Goal: Information Seeking & Learning: Learn about a topic

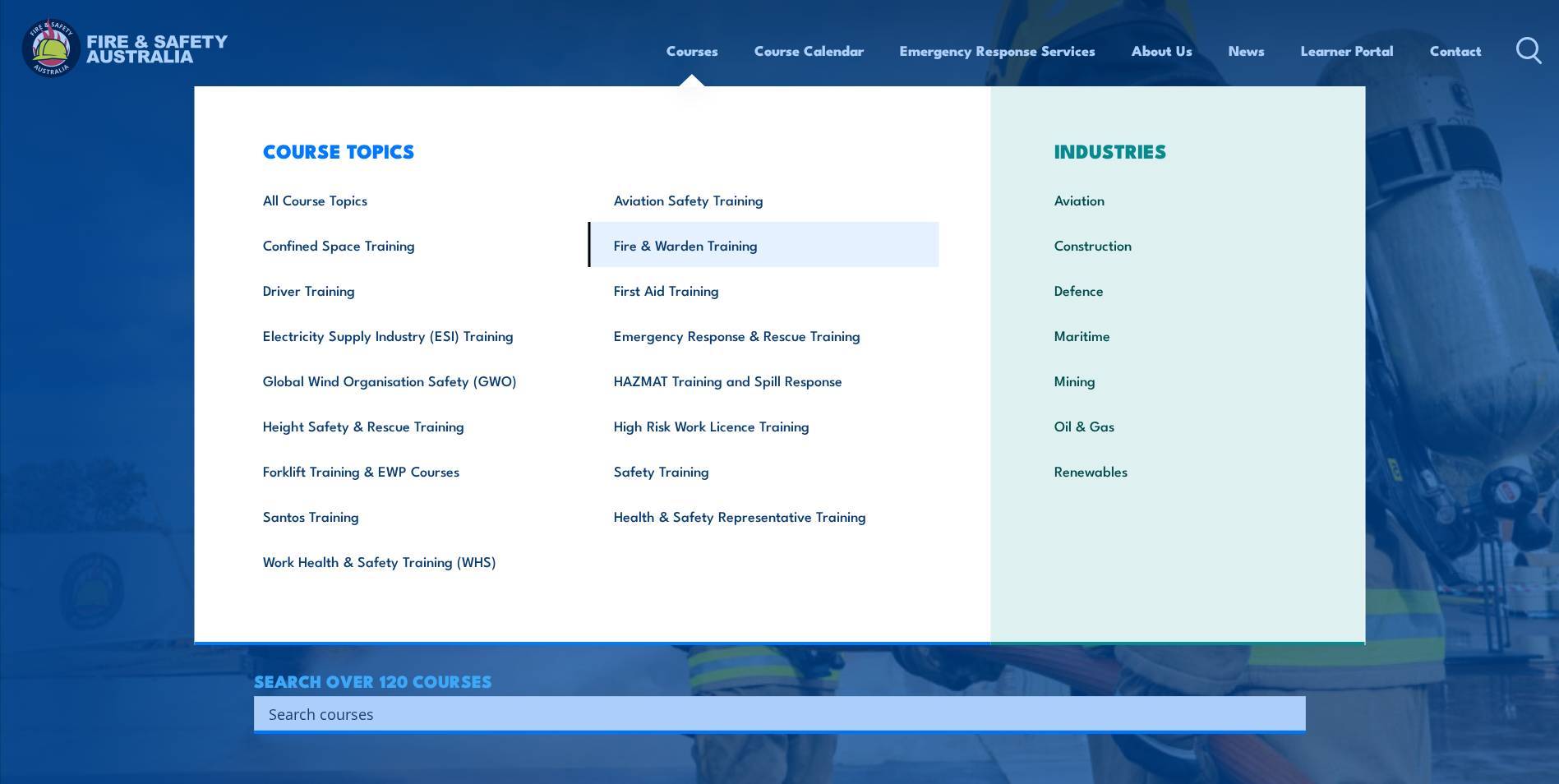
click at [694, 242] on link "Fire & Warden Training" at bounding box center [764, 244] width 351 height 45
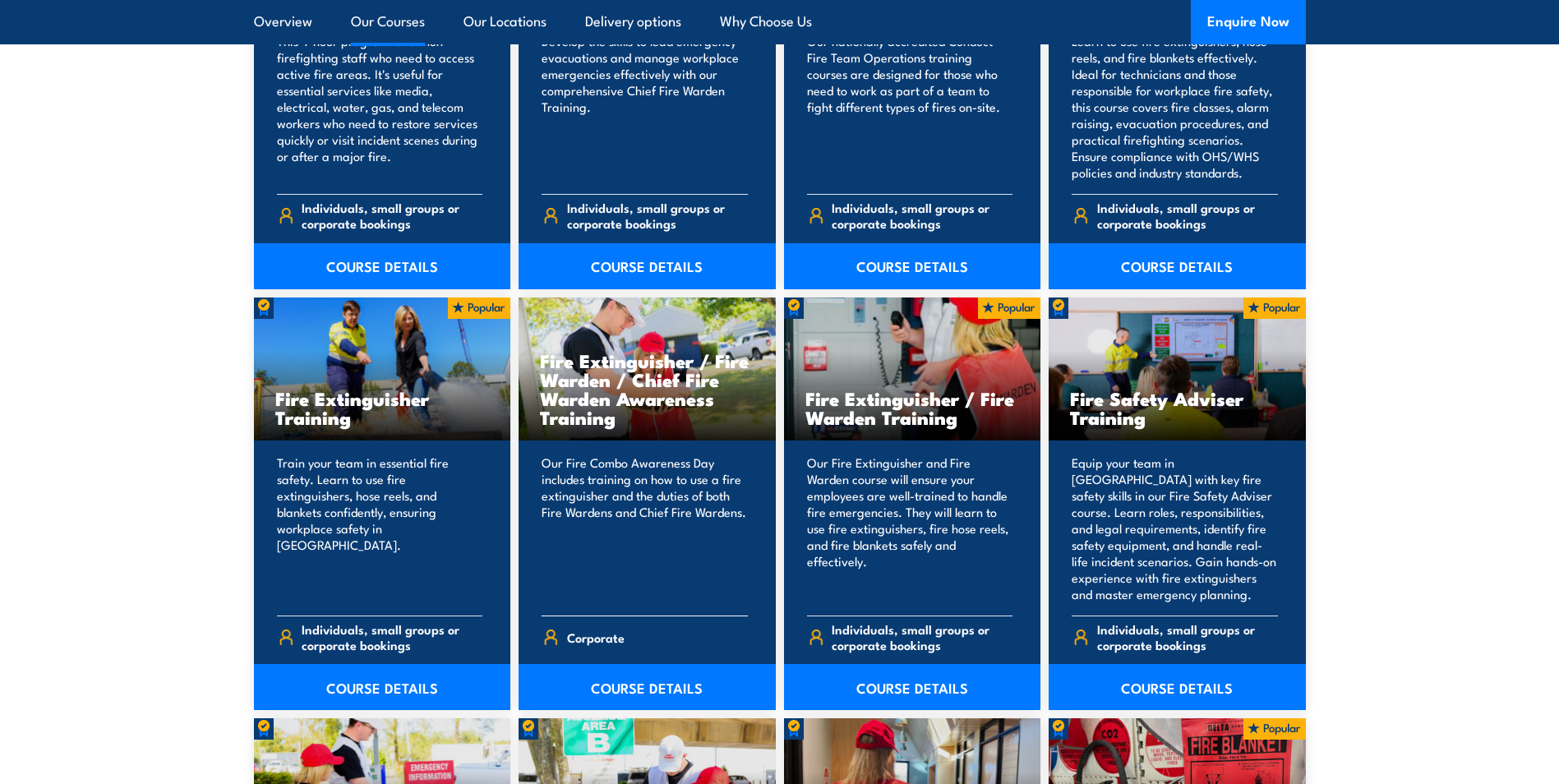
scroll to position [1561, 0]
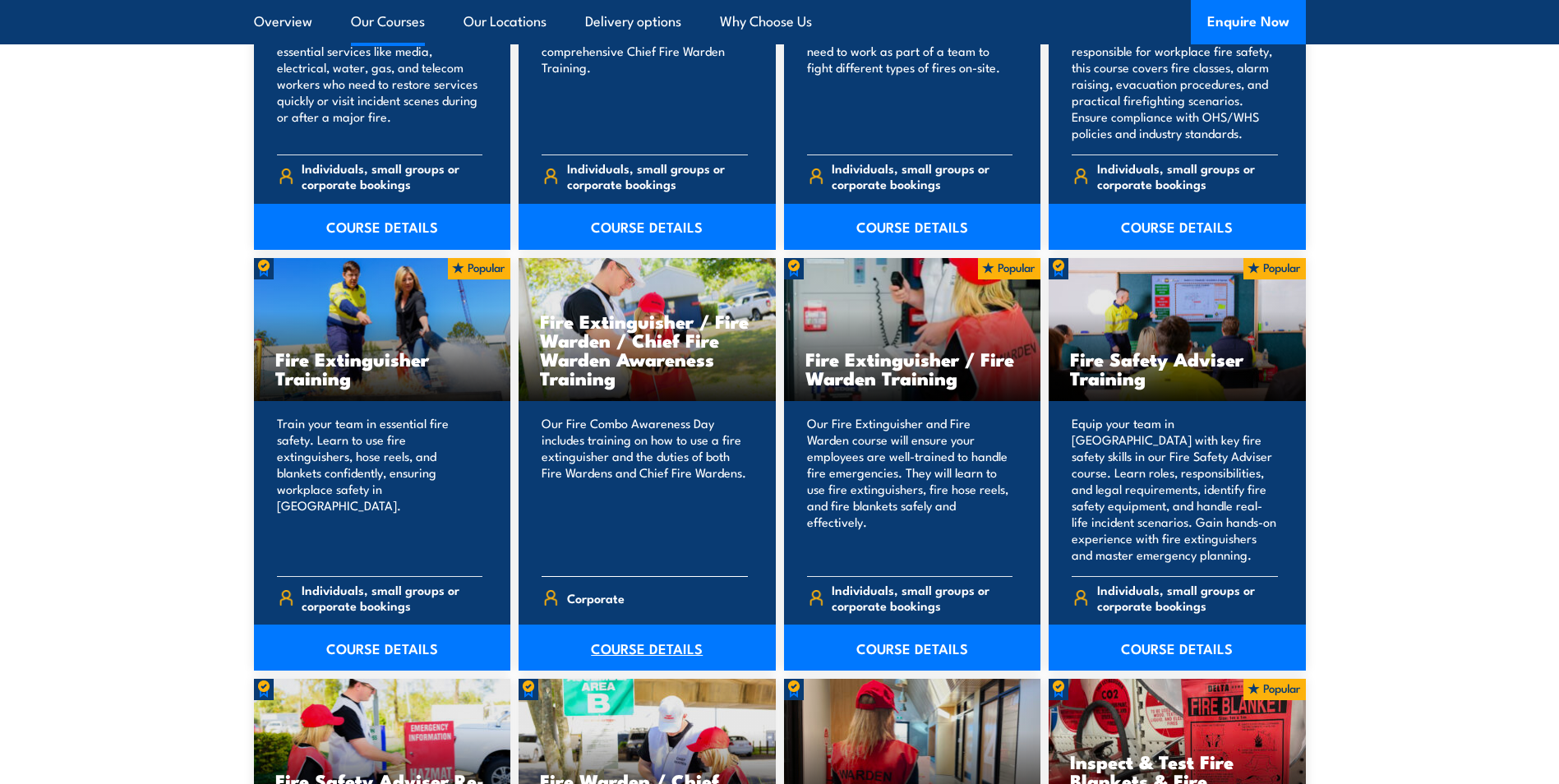
click at [632, 642] on link "COURSE DETAILS" at bounding box center [647, 647] width 257 height 46
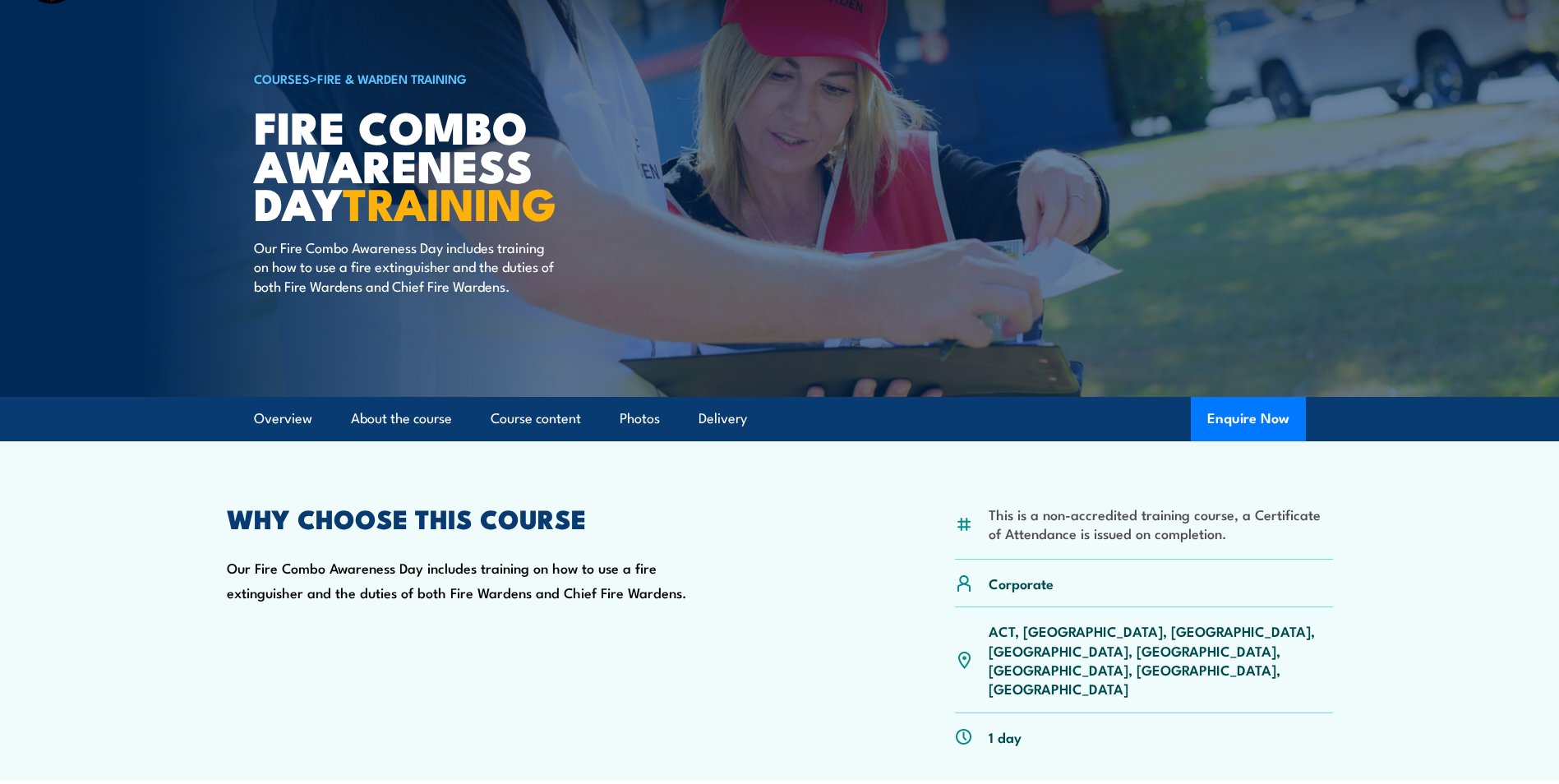
scroll to position [329, 0]
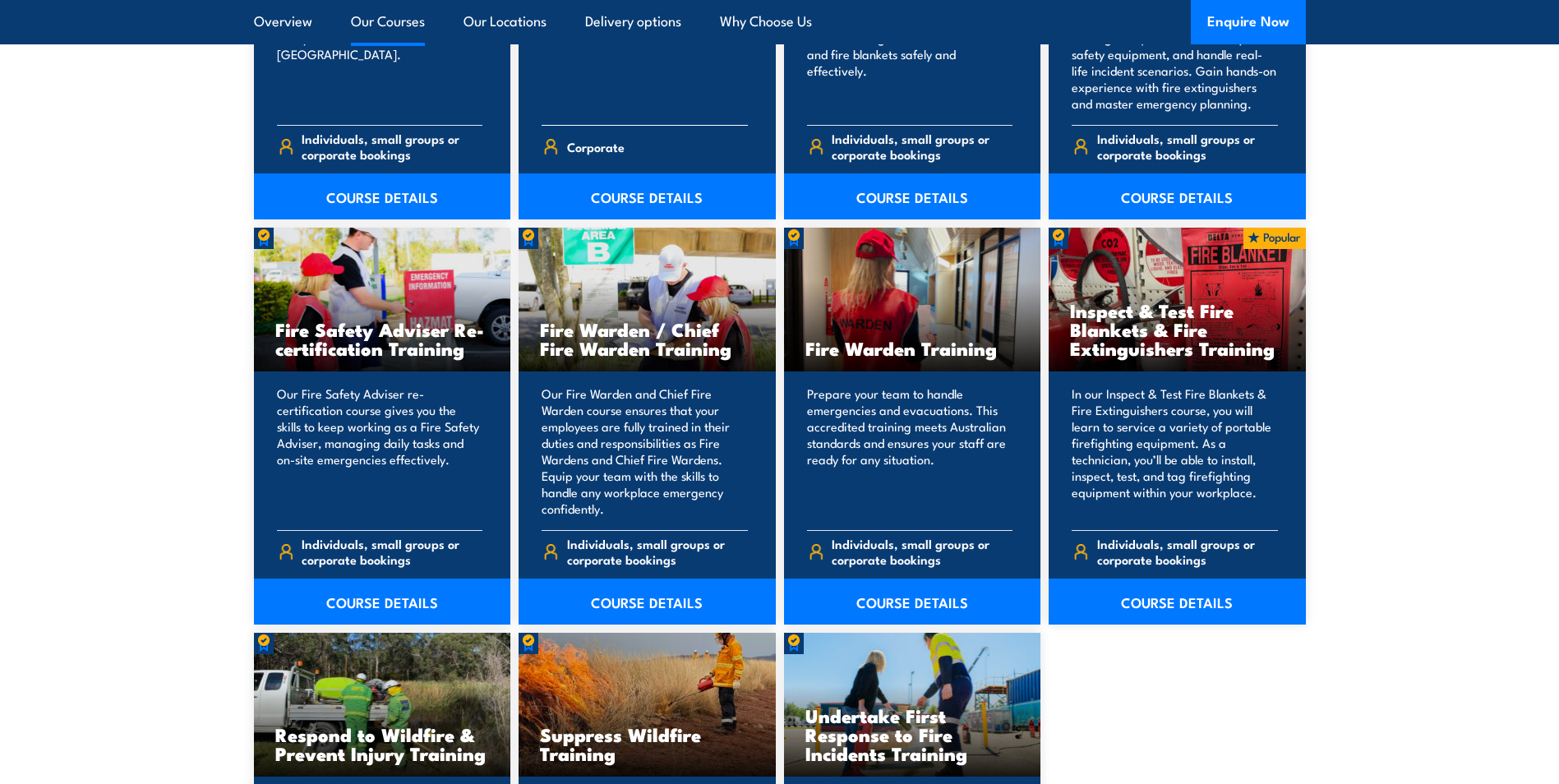
scroll to position [2040, 0]
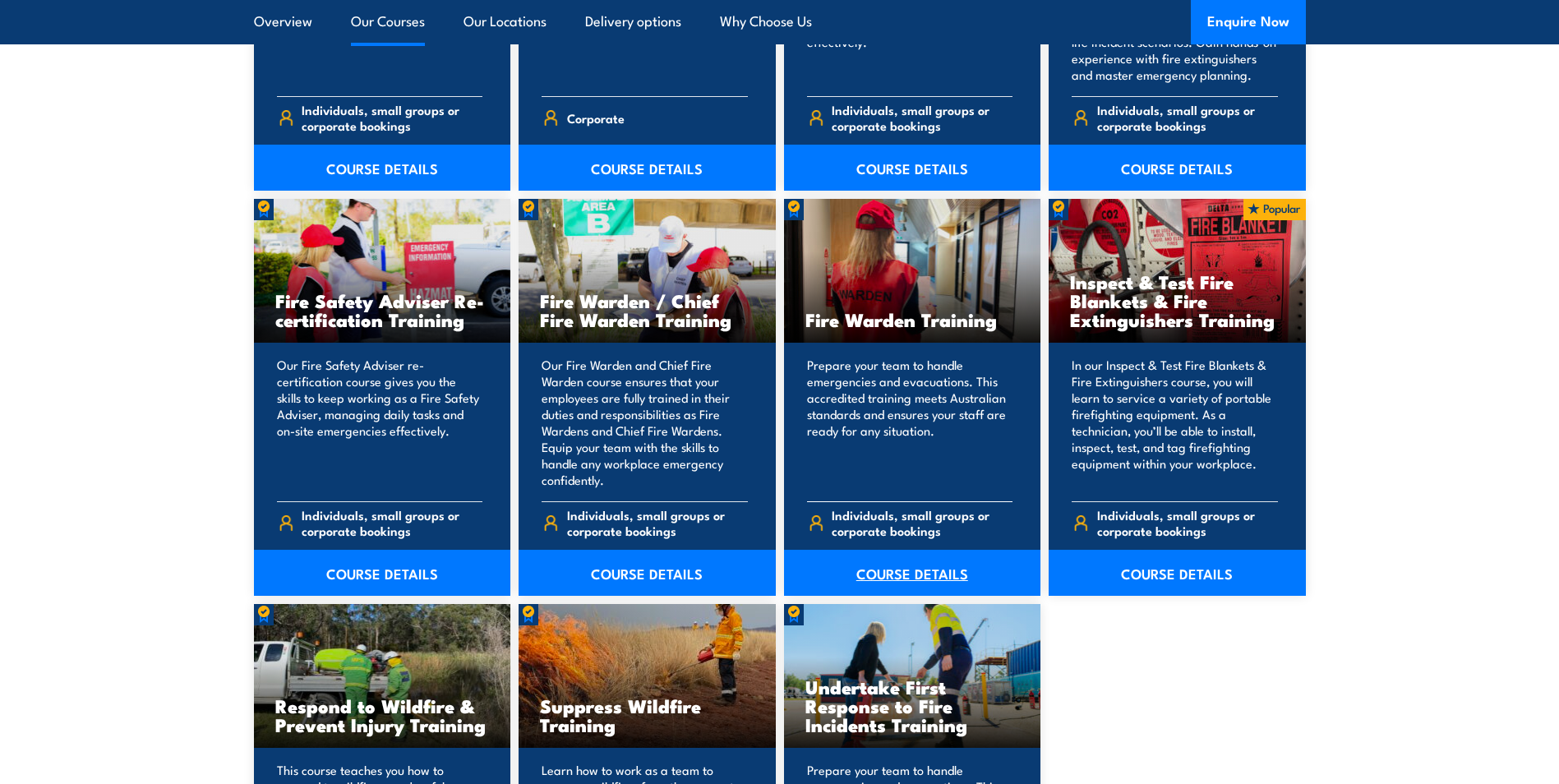
click at [912, 575] on link "COURSE DETAILS" at bounding box center [913, 572] width 257 height 46
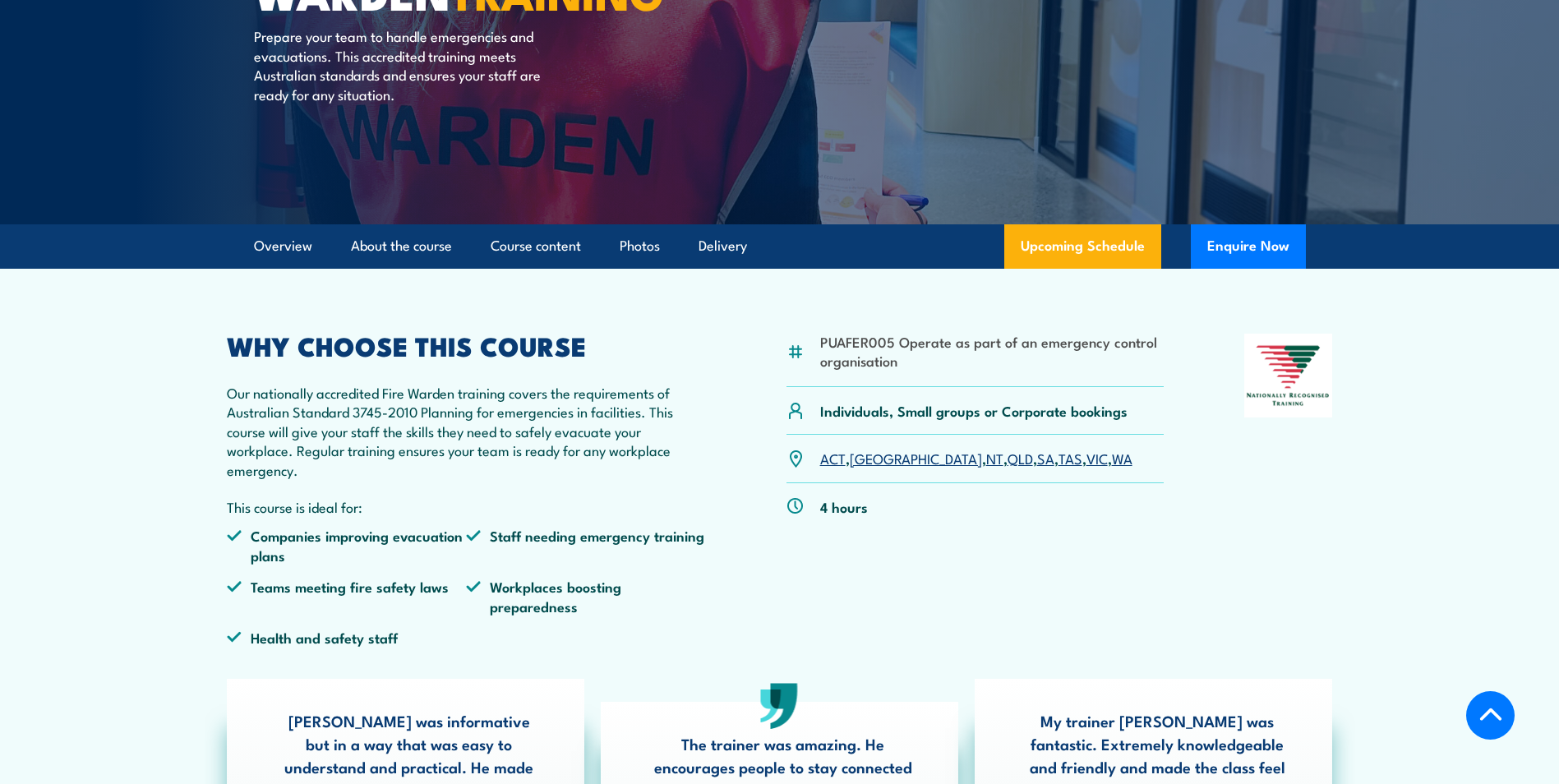
scroll to position [329, 0]
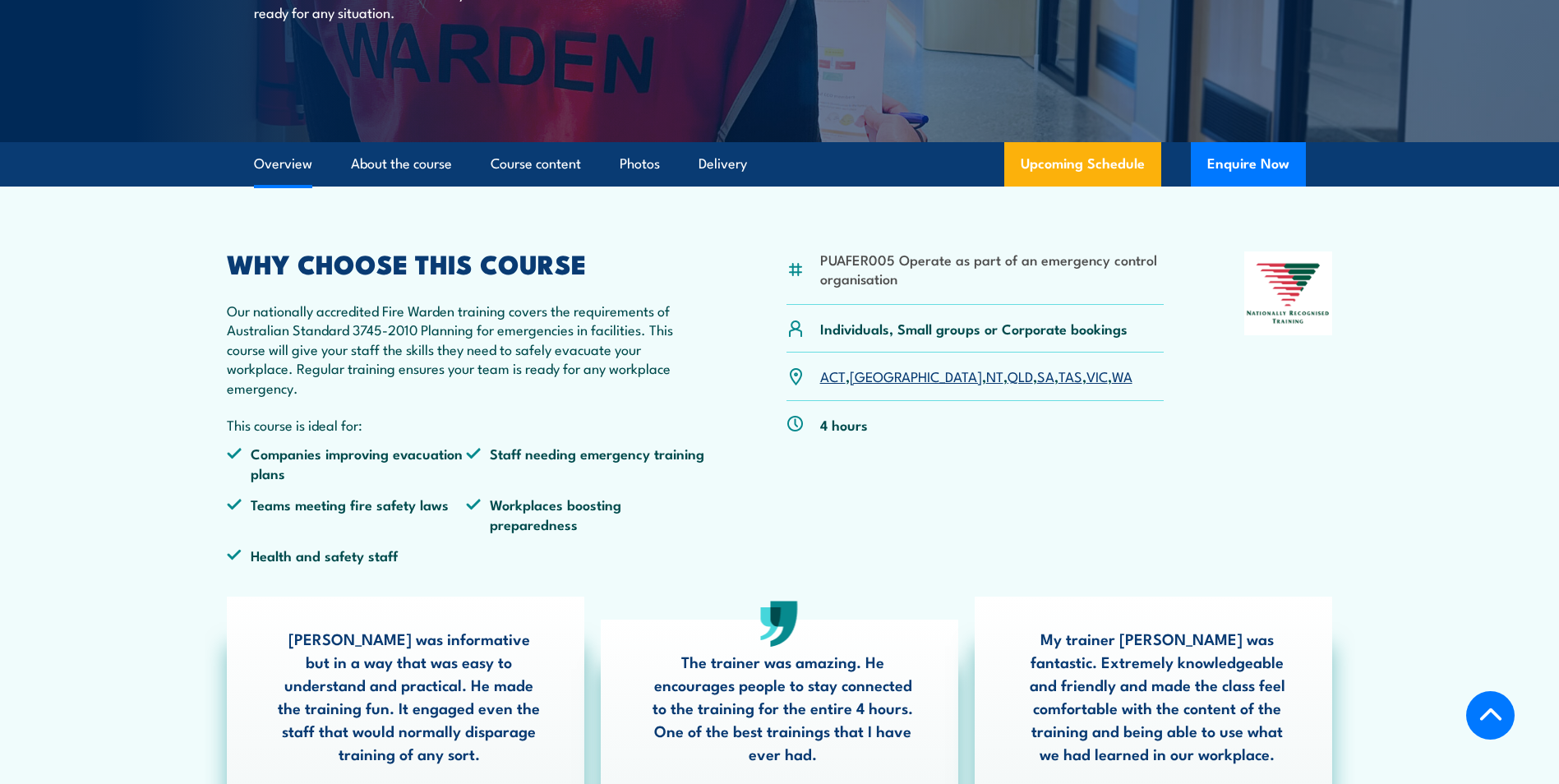
click at [864, 374] on link "[GEOGRAPHIC_DATA]" at bounding box center [916, 375] width 132 height 20
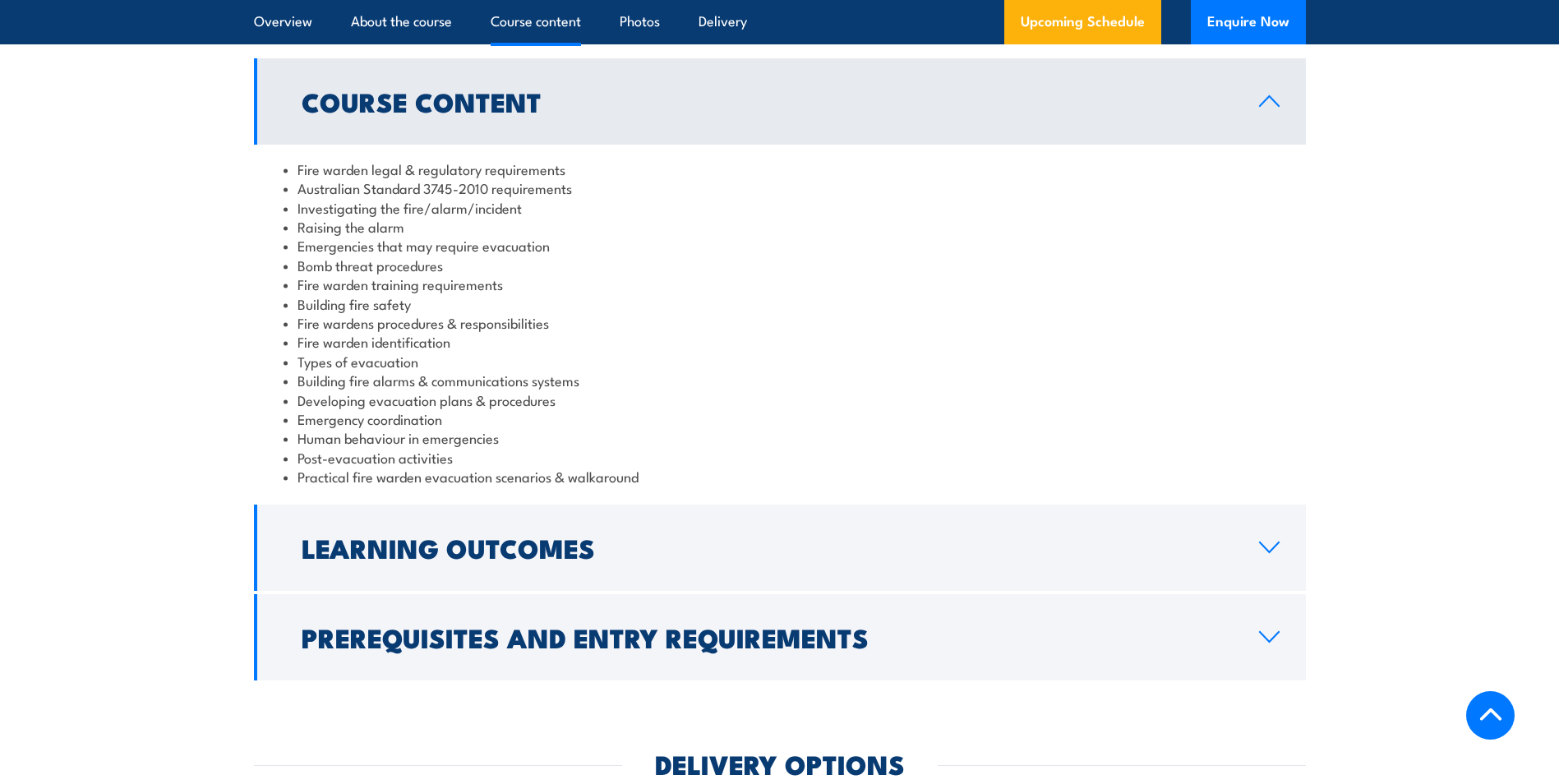
scroll to position [1842, 0]
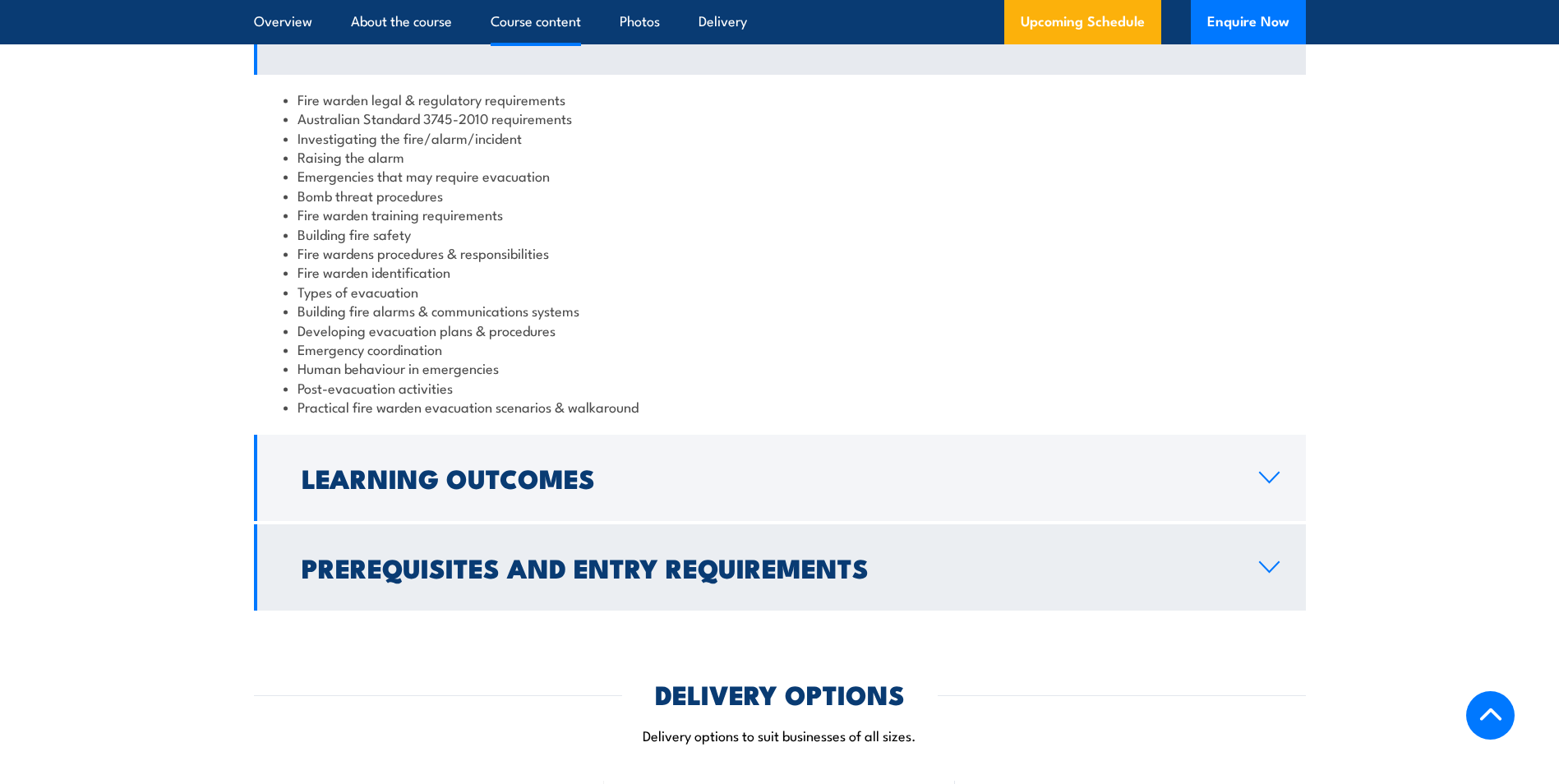
click at [1268, 559] on link "Prerequisites and Entry Requirements" at bounding box center [780, 568] width 1052 height 86
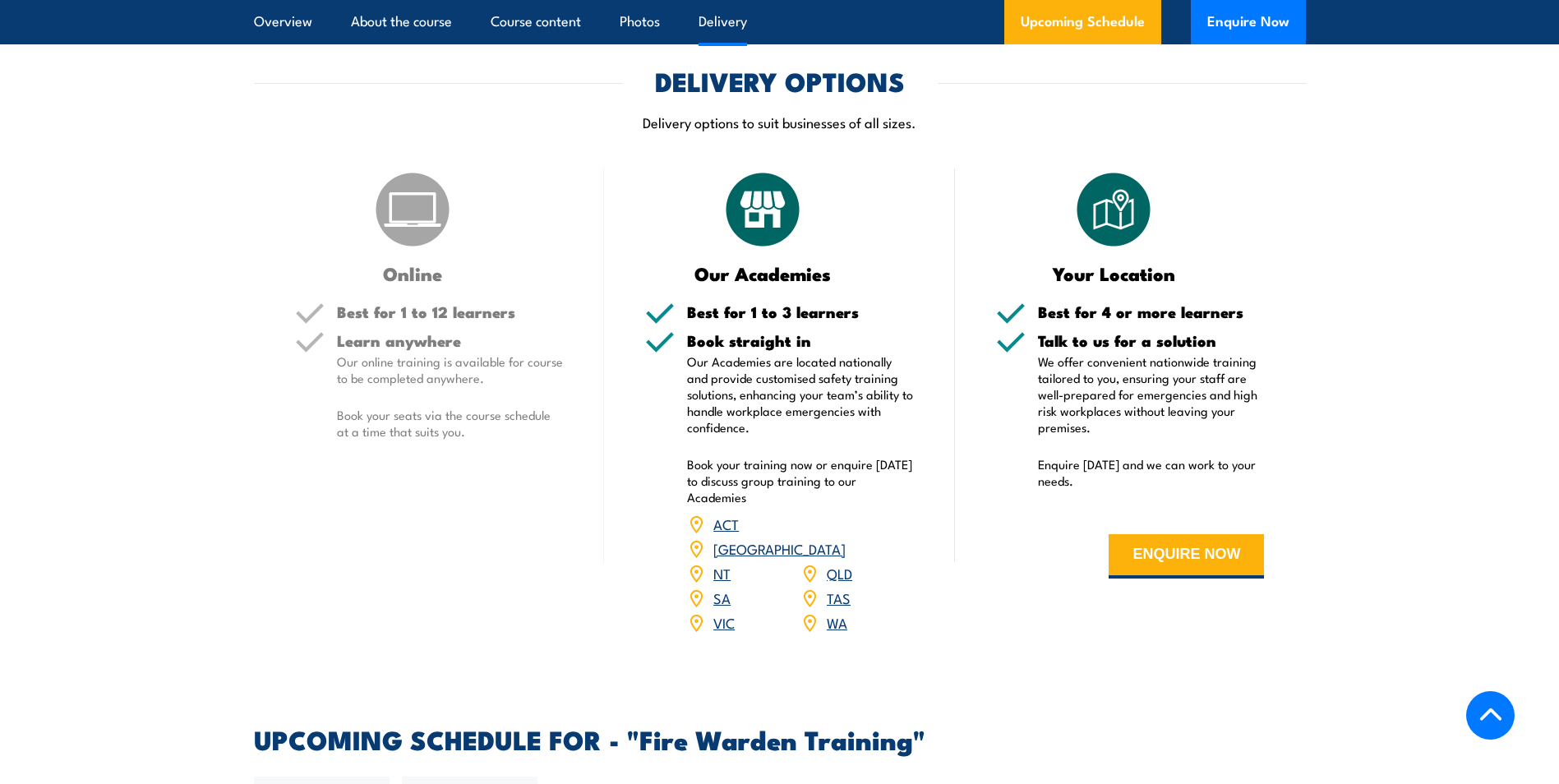
scroll to position [2170, 0]
